Goal: Task Accomplishment & Management: Use online tool/utility

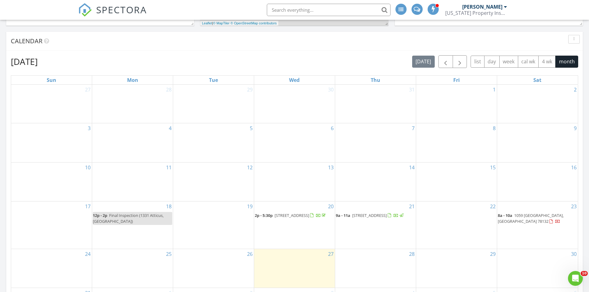
scroll to position [240, 0]
click at [452, 63] on button "button" at bounding box center [445, 62] width 15 height 13
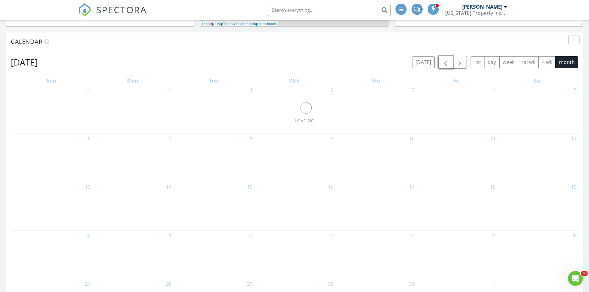
click at [452, 63] on button "button" at bounding box center [445, 62] width 15 height 13
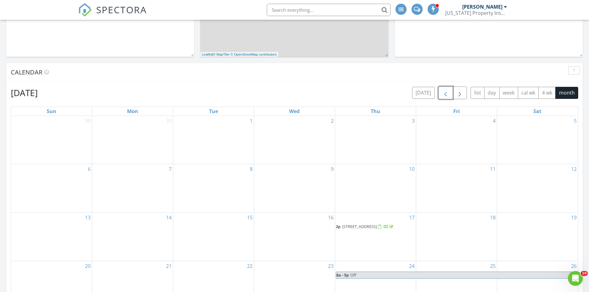
scroll to position [195, 0]
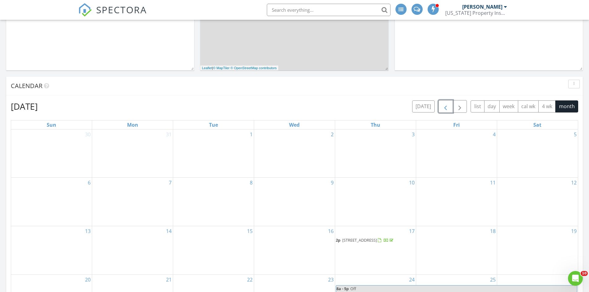
click at [443, 106] on span "button" at bounding box center [445, 106] width 7 height 7
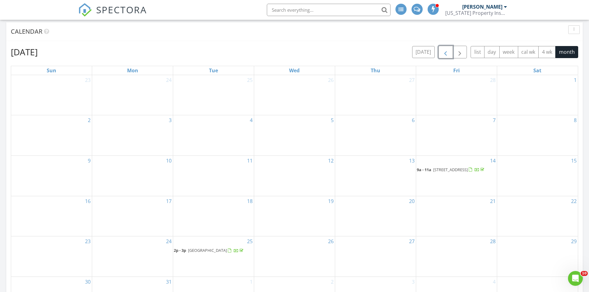
scroll to position [267, 0]
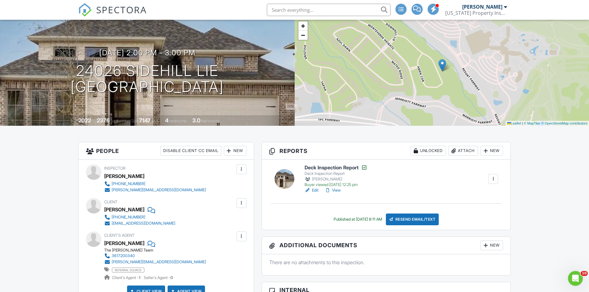
click at [334, 190] on link "View" at bounding box center [333, 190] width 16 height 6
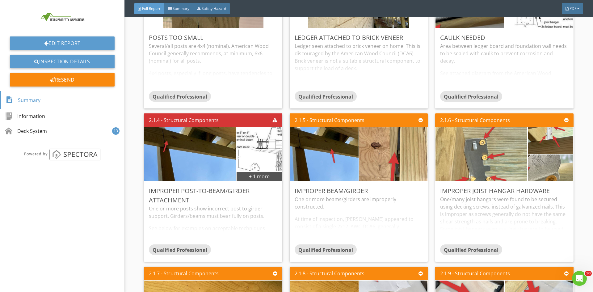
scroll to position [430, 0]
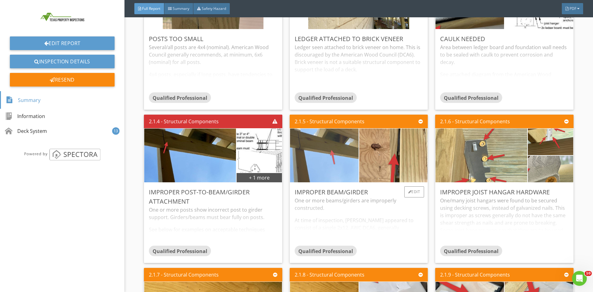
click at [327, 153] on img at bounding box center [324, 155] width 171 height 129
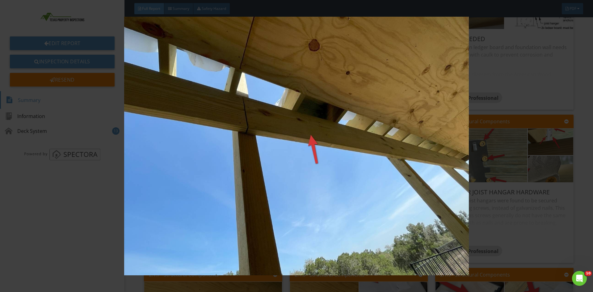
click at [311, 141] on img at bounding box center [296, 146] width 545 height 259
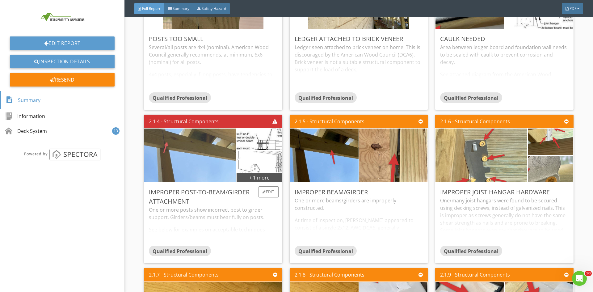
click at [207, 152] on img at bounding box center [190, 155] width 179 height 134
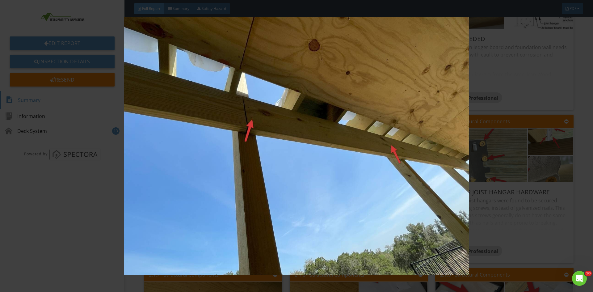
click at [541, 149] on img at bounding box center [296, 146] width 545 height 259
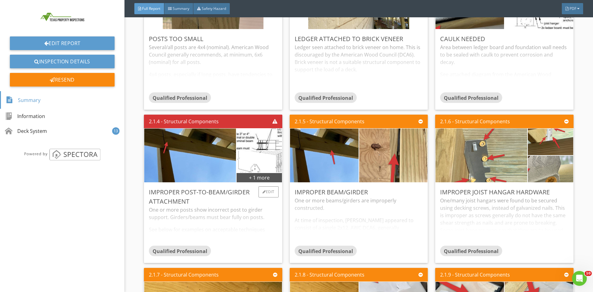
click at [260, 163] on img at bounding box center [259, 162] width 65 height 54
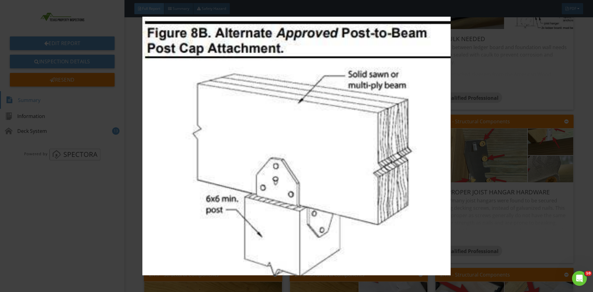
click at [521, 151] on img at bounding box center [296, 146] width 545 height 259
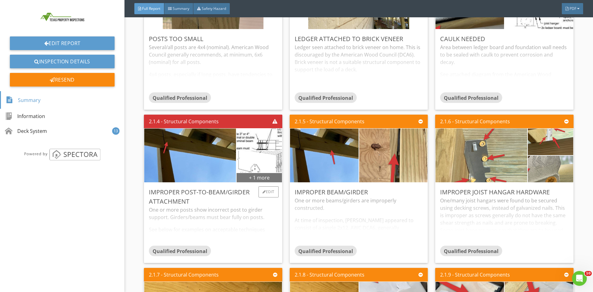
click at [253, 178] on div "+ 1 more" at bounding box center [259, 177] width 45 height 10
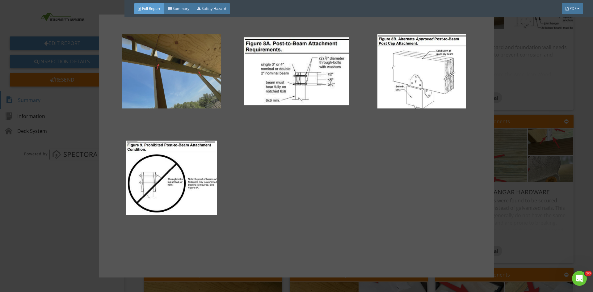
click at [186, 70] on div at bounding box center [171, 71] width 105 height 74
